Goal: Transaction & Acquisition: Purchase product/service

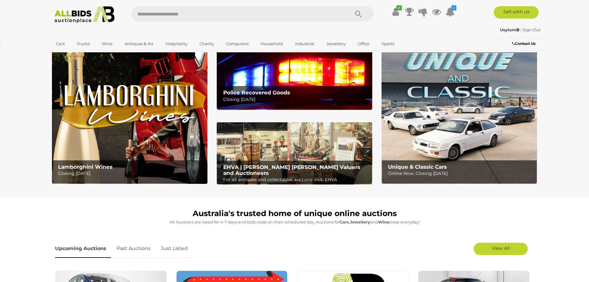
scroll to position [93, 0]
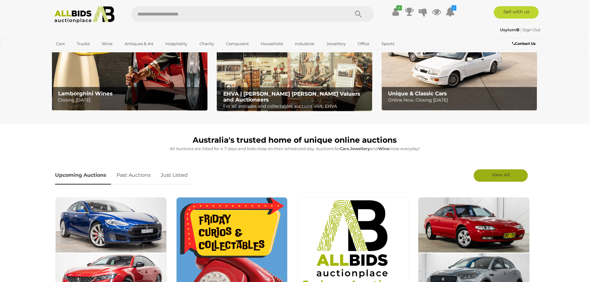
click at [508, 174] on span "View All" at bounding box center [501, 175] width 18 height 6
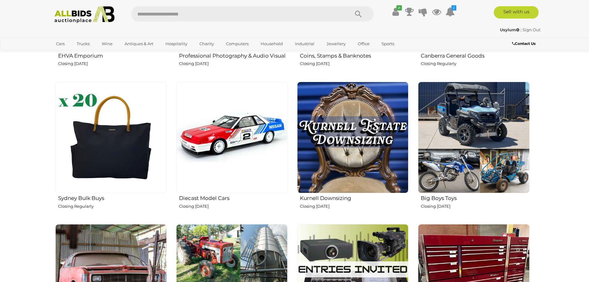
scroll to position [928, 0]
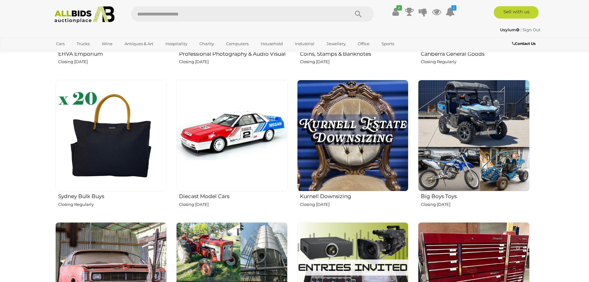
click at [247, 139] on img at bounding box center [231, 135] width 111 height 111
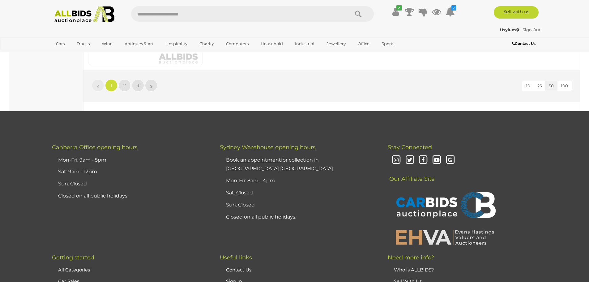
scroll to position [5937, 0]
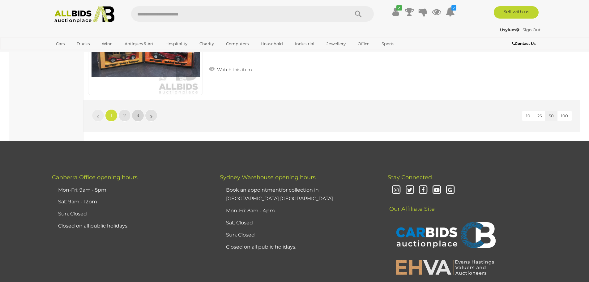
click at [143, 116] on link "3" at bounding box center [138, 115] width 12 height 12
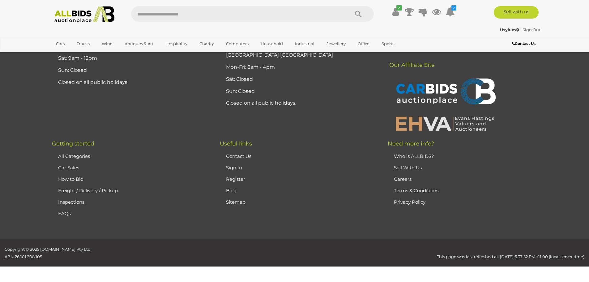
scroll to position [21, 0]
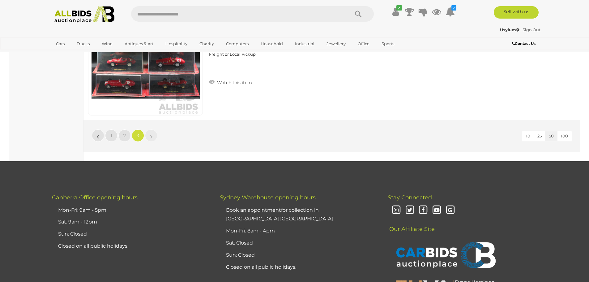
scroll to position [1656, 0]
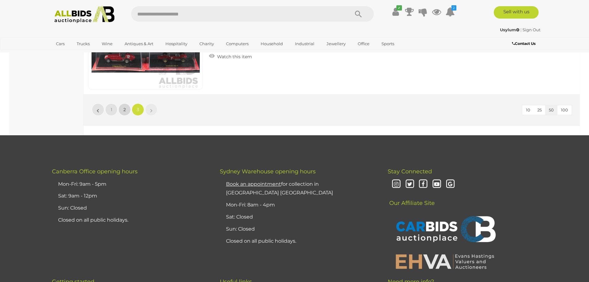
click at [123, 110] on link "2" at bounding box center [124, 109] width 12 height 12
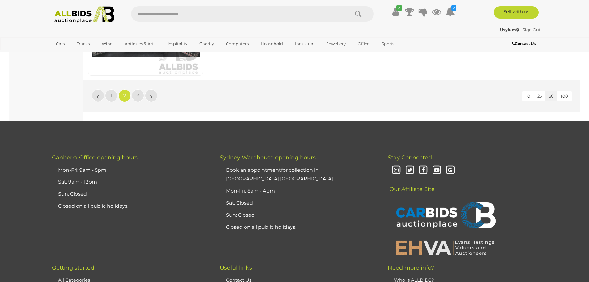
scroll to position [5978, 0]
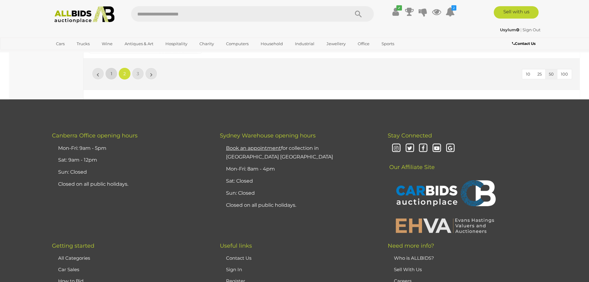
click at [114, 75] on link "1" at bounding box center [111, 73] width 12 height 12
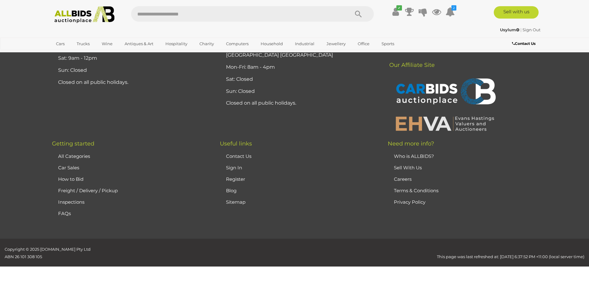
scroll to position [21, 0]
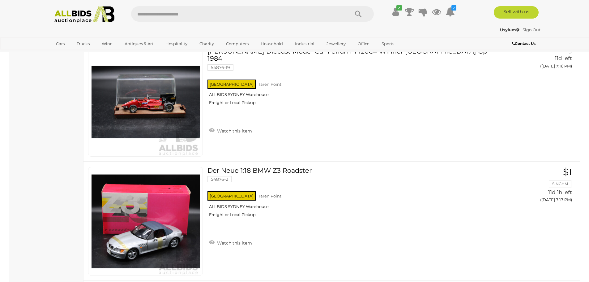
scroll to position [1845, 0]
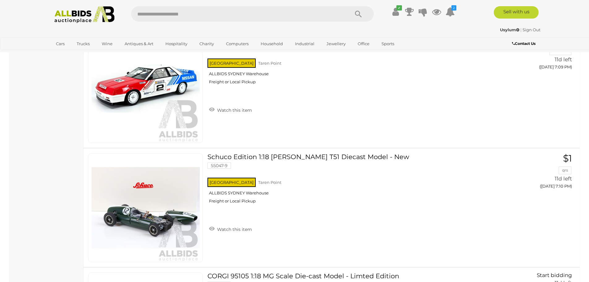
scroll to position [855, 0]
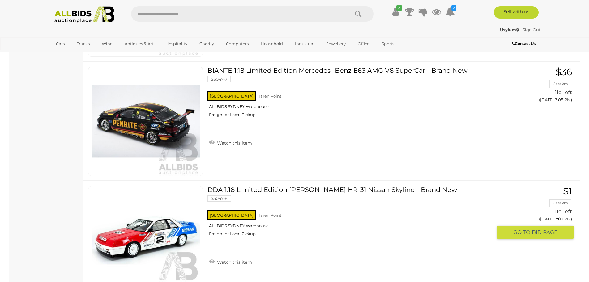
click at [279, 187] on link "DDA 1:18 Limited Edition Jim Richards HR-31 Nissan Skyline - Brand New 55047-8 …" at bounding box center [352, 213] width 280 height 55
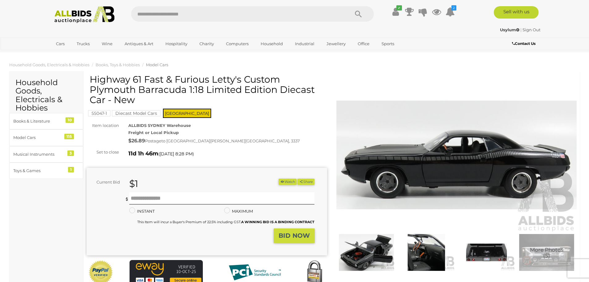
click at [532, 253] on span "More Photos (5)" at bounding box center [546, 252] width 33 height 11
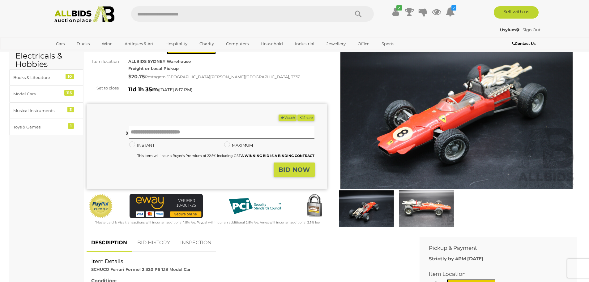
scroll to position [247, 0]
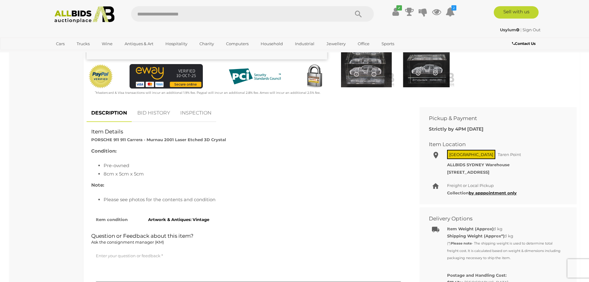
scroll to position [186, 0]
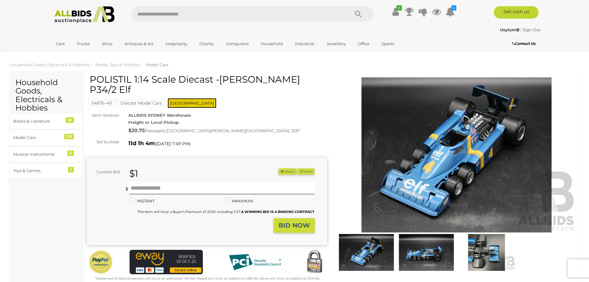
click at [434, 165] on img at bounding box center [456, 154] width 241 height 155
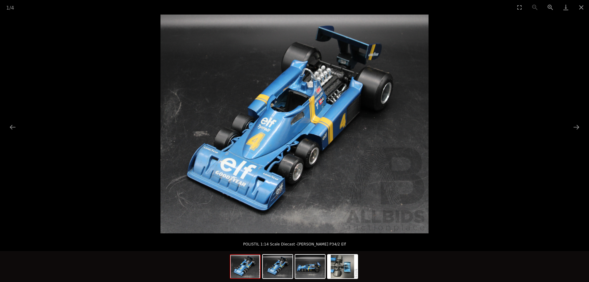
click at [83, 80] on picture at bounding box center [294, 124] width 589 height 219
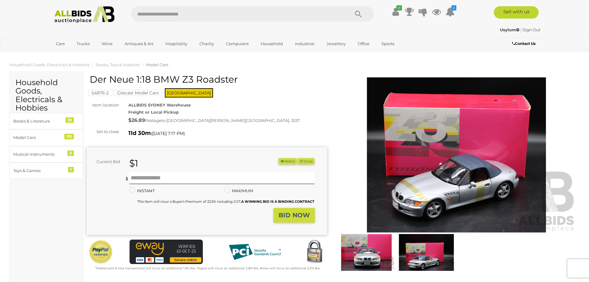
click at [446, 143] on img at bounding box center [456, 154] width 241 height 155
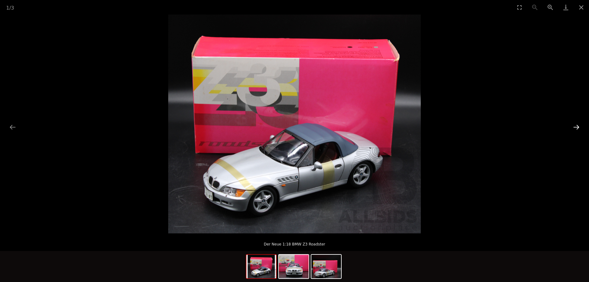
click at [575, 127] on button "Next slide" at bounding box center [576, 127] width 13 height 12
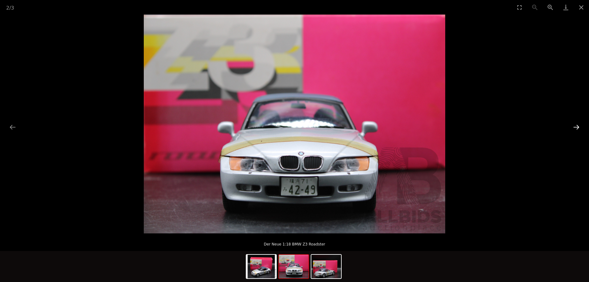
click at [575, 127] on button "Next slide" at bounding box center [576, 127] width 13 height 12
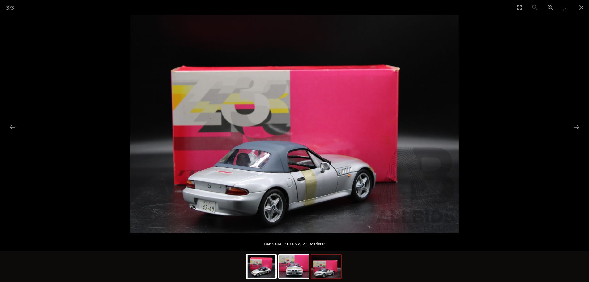
drag, startPoint x: 261, startPoint y: 123, endPoint x: 565, endPoint y: 159, distance: 306.7
click at [547, 174] on picture at bounding box center [294, 124] width 589 height 219
click at [577, 128] on button "Next slide" at bounding box center [576, 127] width 13 height 12
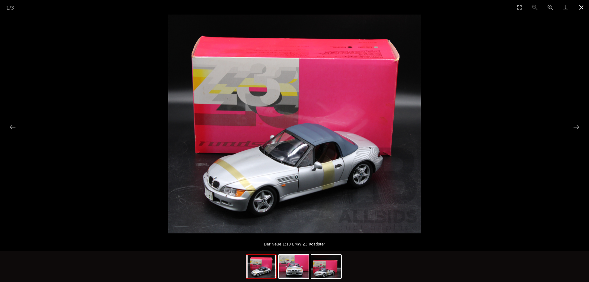
click at [580, 7] on button "Close gallery" at bounding box center [581, 7] width 15 height 15
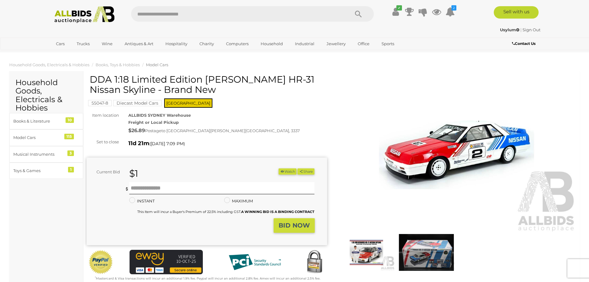
click at [419, 253] on img at bounding box center [426, 252] width 57 height 37
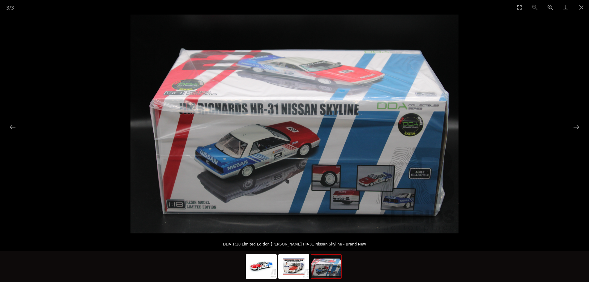
click at [254, 132] on img at bounding box center [295, 124] width 328 height 219
click at [311, 132] on img at bounding box center [295, 124] width 328 height 219
click at [584, 7] on button "Close gallery" at bounding box center [581, 7] width 15 height 15
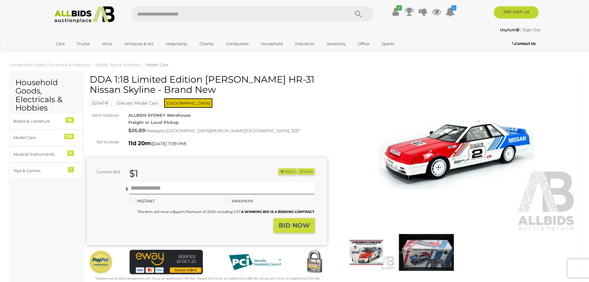
drag, startPoint x: 161, startPoint y: 0, endPoint x: 127, endPoint y: 10, distance: 34.9
click at [128, 10] on div at bounding box center [252, 13] width 252 height 15
